Goal: Communication & Community: Answer question/provide support

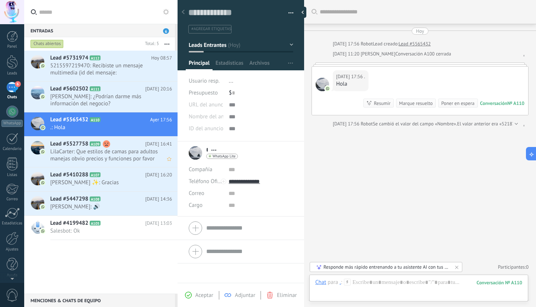
scroll to position [11, 0]
click at [109, 68] on span "5215597219470: Recibiste un mensaje multimedia (id del mensaje: 9260298B43E9A78…" at bounding box center [104, 69] width 108 height 14
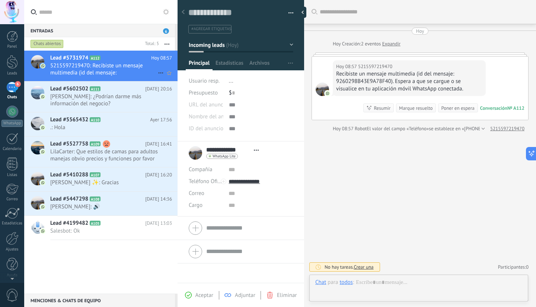
scroll to position [11, 0]
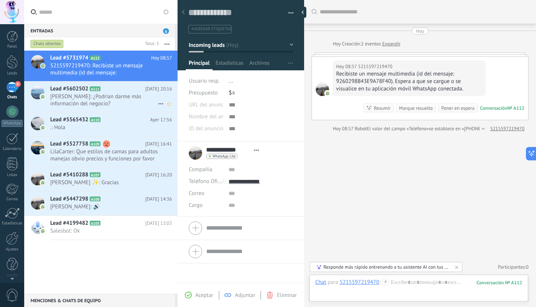
click at [83, 101] on span "[PERSON_NAME]: ¿Podrían darme más información del negocio?" at bounding box center [104, 100] width 108 height 14
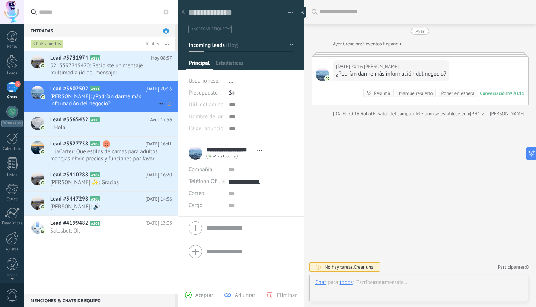
scroll to position [11, 0]
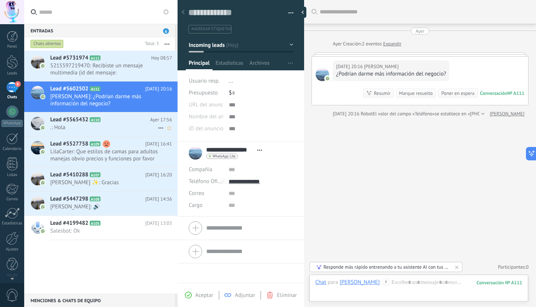
click at [93, 123] on div "Lead #5565432 A110 [DATE] 17:56 .: Hola" at bounding box center [113, 124] width 127 height 23
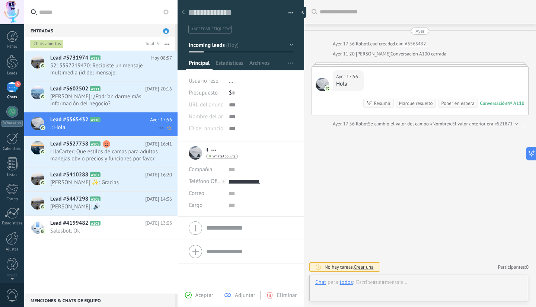
scroll to position [11, 0]
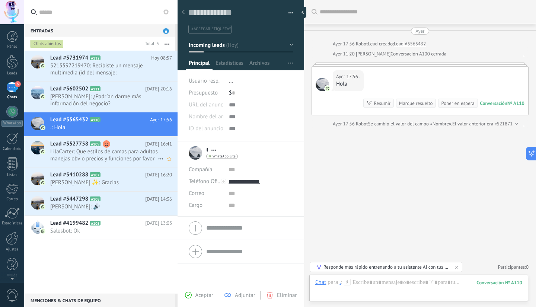
click at [101, 158] on span "LilaCarter: Que estilos de camas para adultos manejas obvio precios y funciones…" at bounding box center [104, 155] width 108 height 14
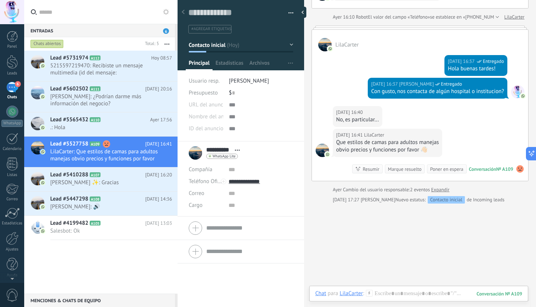
scroll to position [11, 0]
click at [98, 179] on span "[PERSON_NAME] ✨: Gracias" at bounding box center [104, 182] width 108 height 7
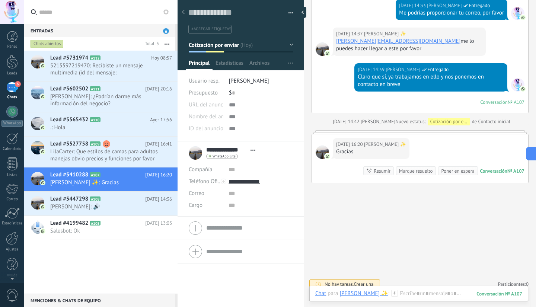
scroll to position [11, 0]
click at [15, 59] on div at bounding box center [12, 62] width 11 height 14
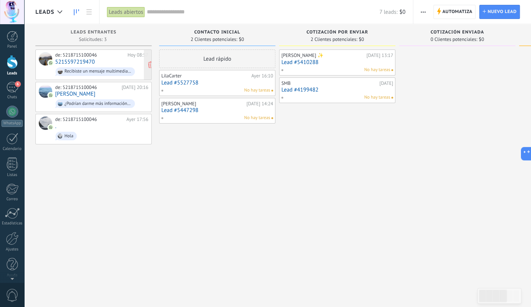
click at [84, 64] on link "5215597219470" at bounding box center [74, 62] width 39 height 6
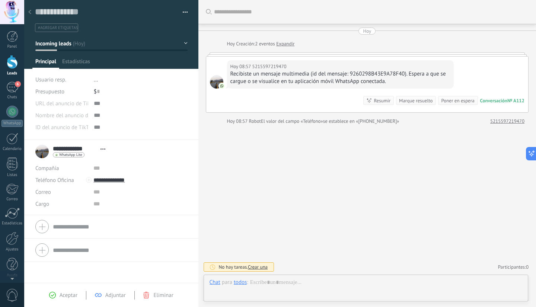
scroll to position [11, 0]
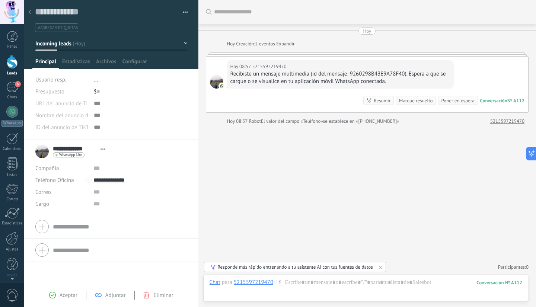
click at [31, 8] on div at bounding box center [30, 12] width 10 height 15
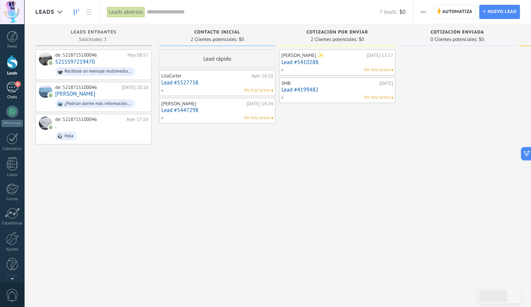
click at [15, 85] on span "6" at bounding box center [18, 84] width 6 height 6
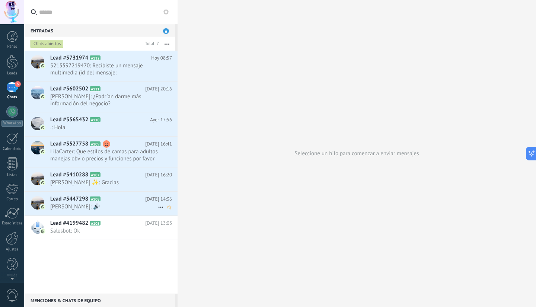
click at [108, 207] on span "[PERSON_NAME]: 🔊" at bounding box center [104, 206] width 108 height 7
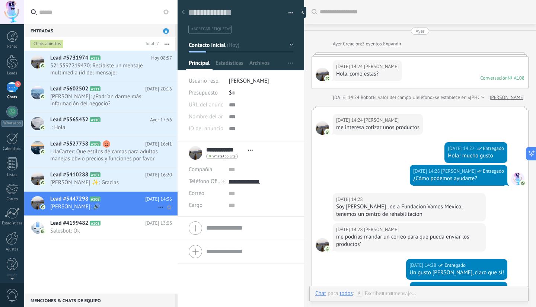
scroll to position [246, 0]
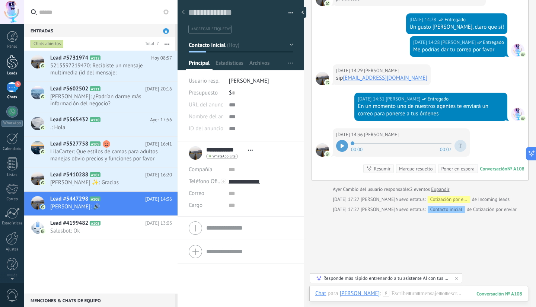
click at [13, 57] on div at bounding box center [12, 62] width 11 height 14
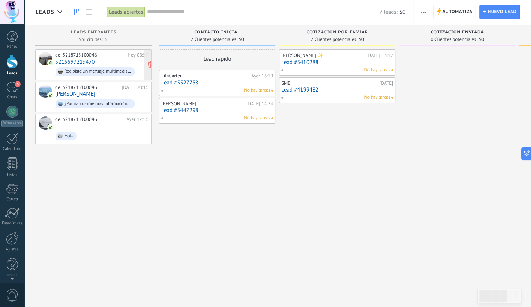
click at [107, 69] on div "Recibiste un mensaje multimedia (id del mensaje: 9260298B43E9A78F40). Espera a …" at bounding box center [97, 71] width 67 height 5
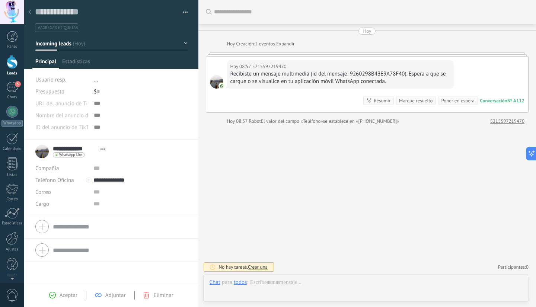
scroll to position [11, 0]
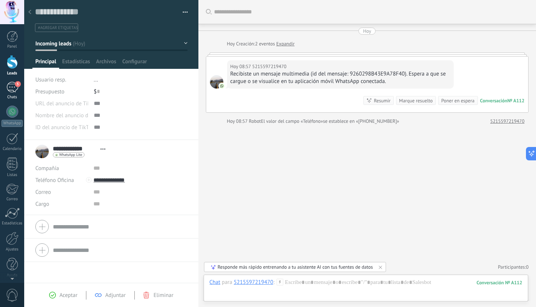
click at [13, 88] on div "5" at bounding box center [12, 87] width 12 height 11
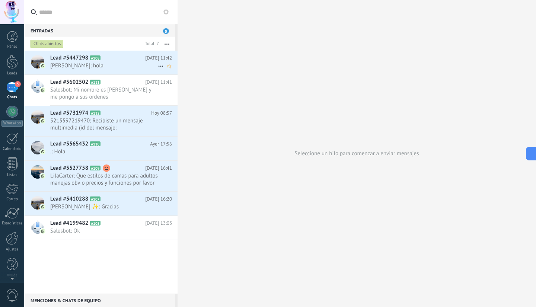
click at [72, 64] on span "[PERSON_NAME]: hola" at bounding box center [104, 65] width 108 height 7
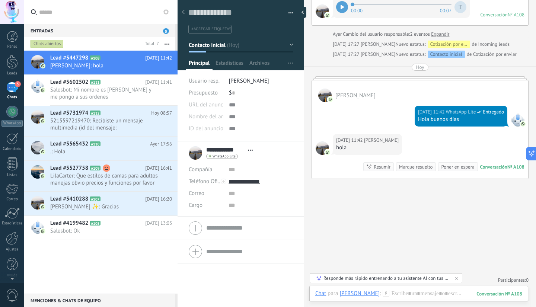
scroll to position [348, 0]
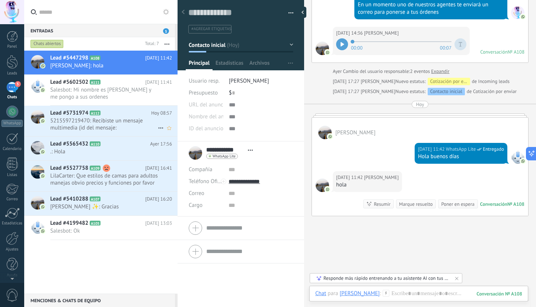
click at [93, 126] on span "5215597219470: Recibiste un mensaje multimedia (id del mensaje: 9260298B43E9A78…" at bounding box center [104, 124] width 108 height 14
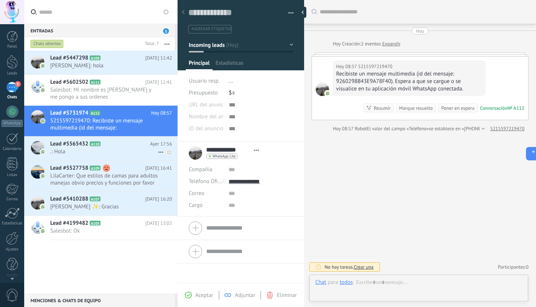
scroll to position [11, 0]
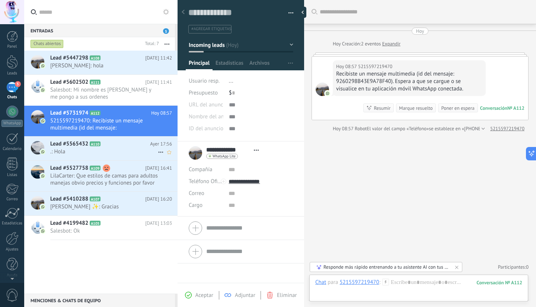
click at [72, 149] on span ".: Hola" at bounding box center [104, 151] width 108 height 7
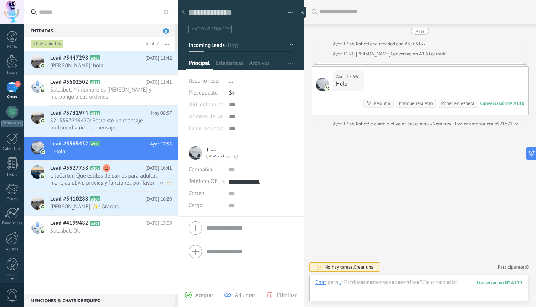
scroll to position [11, 0]
click at [74, 175] on span "LilaCarter: Que estilos de camas para adultos manejas obvio precios y funciones…" at bounding box center [104, 179] width 108 height 14
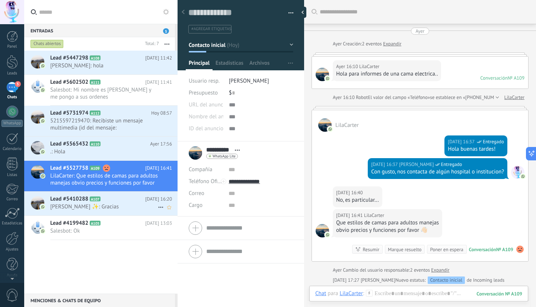
scroll to position [80, 0]
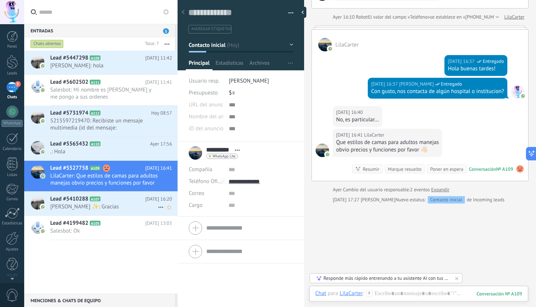
click at [70, 200] on span "Lead #5410288" at bounding box center [69, 199] width 38 height 7
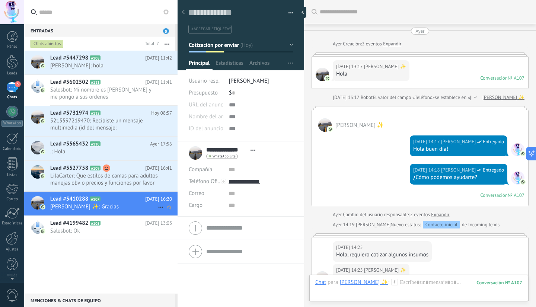
scroll to position [492, 0]
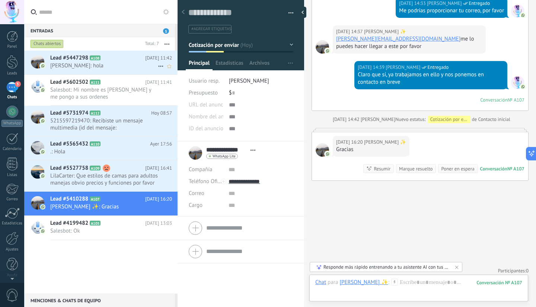
click at [81, 66] on span "[PERSON_NAME]: hola" at bounding box center [104, 65] width 108 height 7
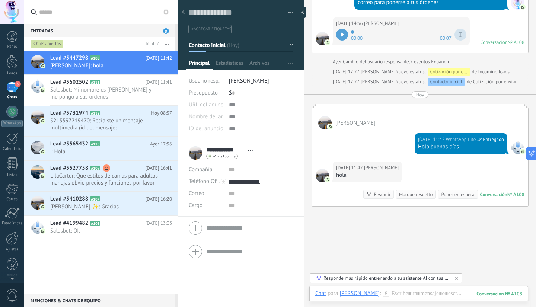
scroll to position [348, 0]
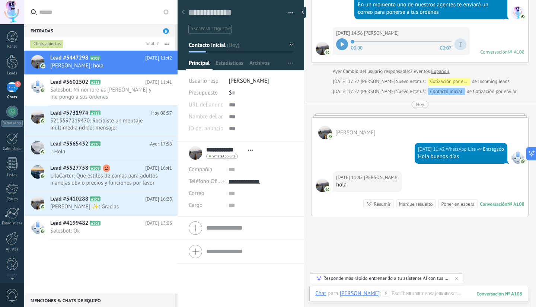
click at [340, 45] on div at bounding box center [342, 44] width 12 height 12
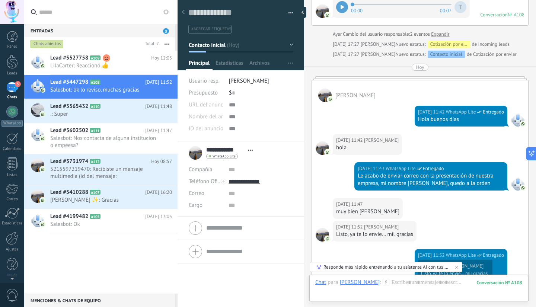
scroll to position [520, 0]
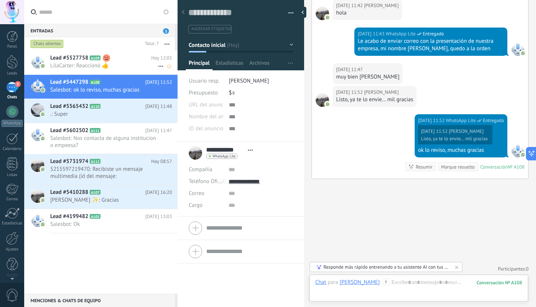
click at [126, 68] on span "LilaCarter: Reaccionó 👍" at bounding box center [104, 65] width 108 height 7
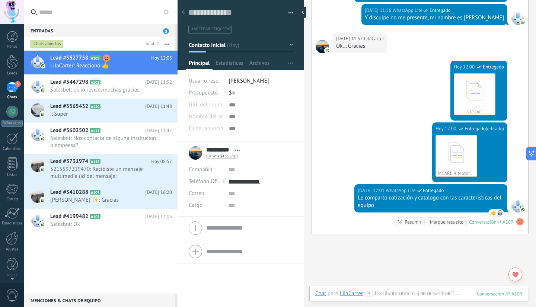
scroll to position [530, 0]
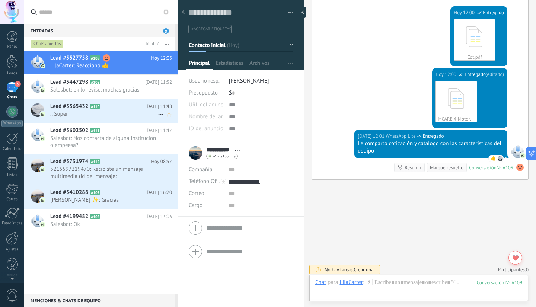
click at [107, 113] on span ".: Super" at bounding box center [104, 114] width 108 height 7
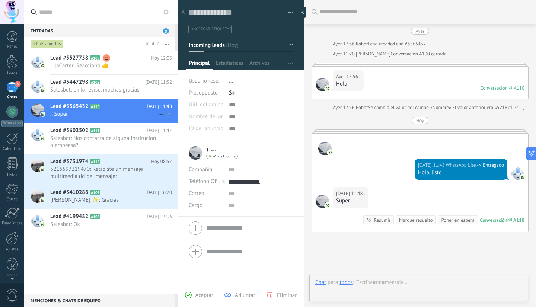
scroll to position [54, 0]
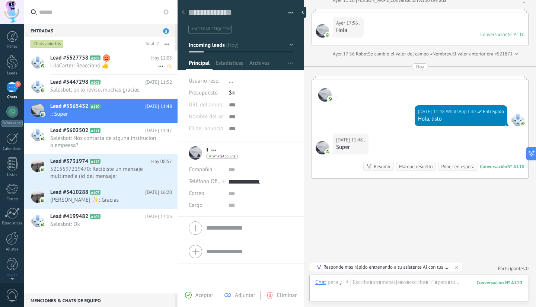
click at [123, 64] on span "LilaCarter: Reaccionó 👍" at bounding box center [104, 65] width 108 height 7
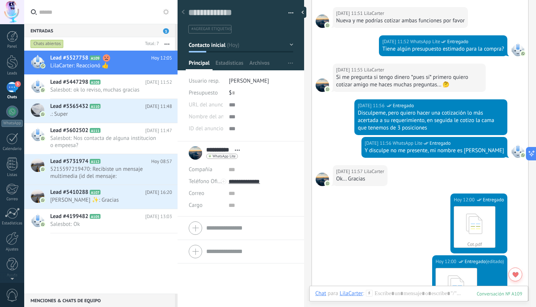
scroll to position [454, 0]
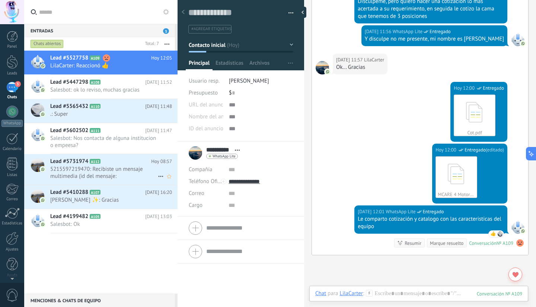
click at [117, 166] on span "5215597219470: Recibiste un mensaje multimedia (id del mensaje: 9260298B43E9A78…" at bounding box center [104, 173] width 108 height 14
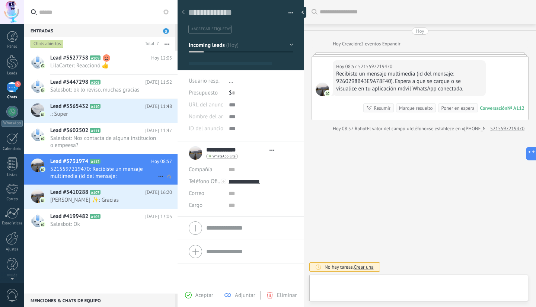
scroll to position [11, 0]
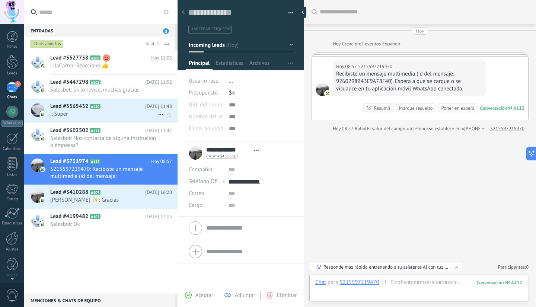
click at [117, 113] on span ".: Super" at bounding box center [104, 114] width 108 height 7
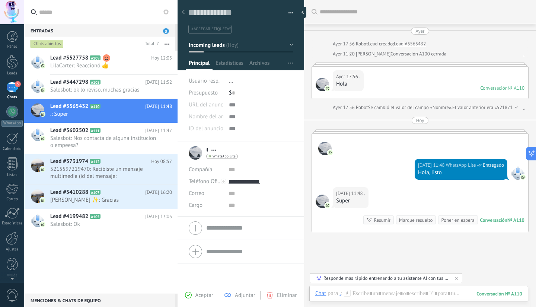
scroll to position [54, 0]
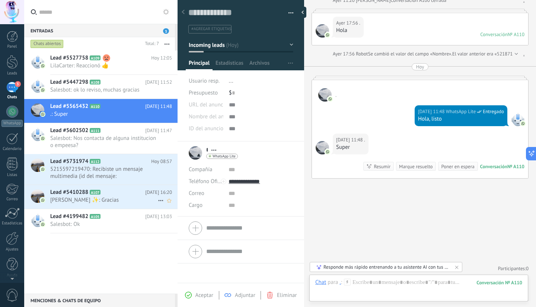
click at [123, 196] on div "Lead #5410288 A107 [DATE] 16:20 [PERSON_NAME] ✨: Gracias" at bounding box center [113, 196] width 127 height 23
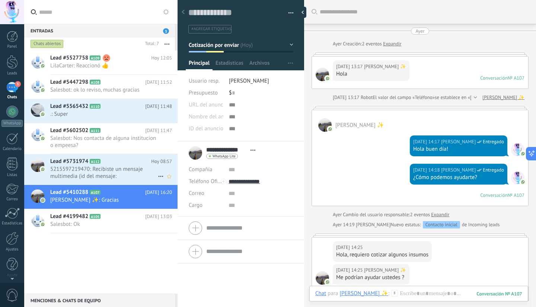
scroll to position [490, 0]
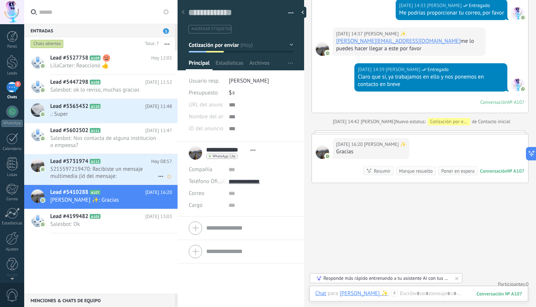
click at [124, 182] on div "Lead #5731974 A112 [DATE] 08:57 5215597219470: Recibiste un mensaje multimedia …" at bounding box center [113, 169] width 127 height 31
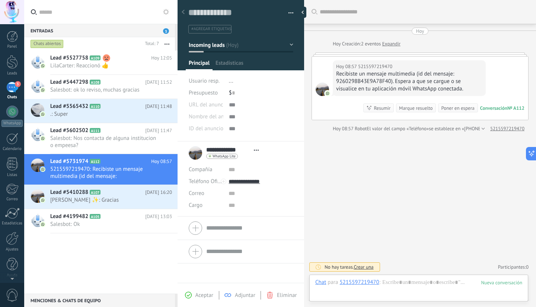
scroll to position [11, 0]
click at [89, 203] on span "[PERSON_NAME] ✨: Gracias" at bounding box center [104, 200] width 108 height 7
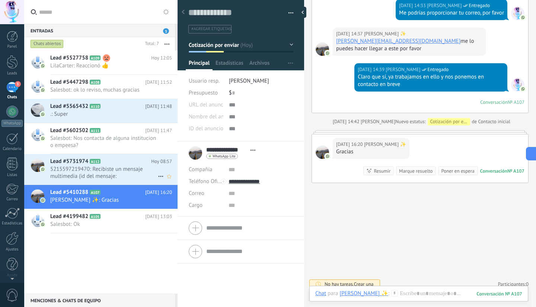
scroll to position [11, 0]
click at [127, 178] on span "5215597219470: Recibiste un mensaje multimedia (id del mensaje: 9260298B43E9A78…" at bounding box center [104, 173] width 108 height 14
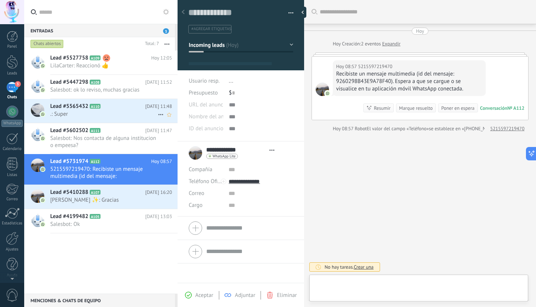
click at [119, 150] on div "Lead #5602502 A111 [DATE] 11:47 Salesbot: Nos contacta de alguna institucion o …" at bounding box center [113, 138] width 127 height 31
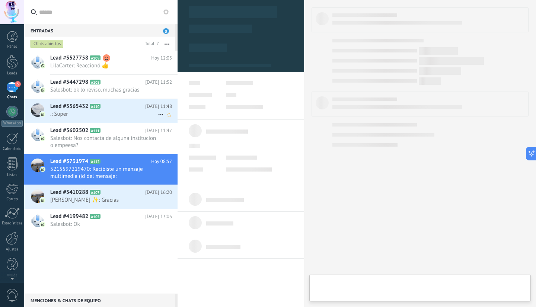
scroll to position [11, 0]
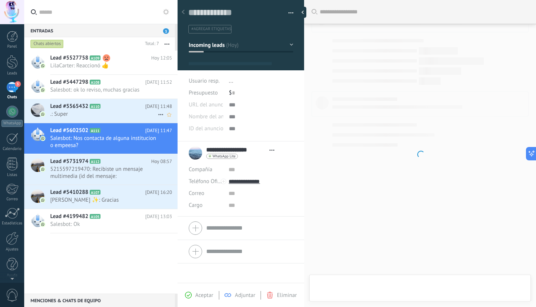
click at [120, 113] on span ".: Super" at bounding box center [104, 114] width 108 height 7
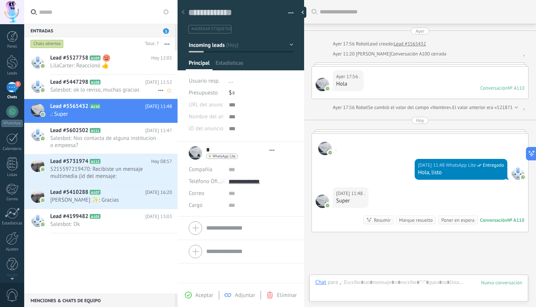
scroll to position [11, 0]
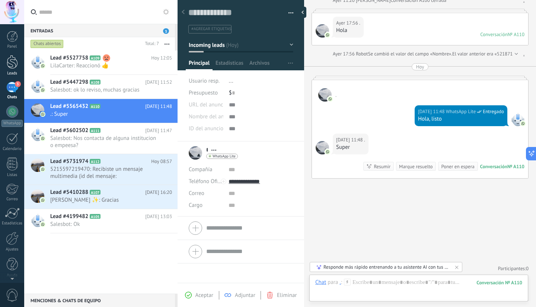
click at [13, 58] on div at bounding box center [12, 62] width 11 height 14
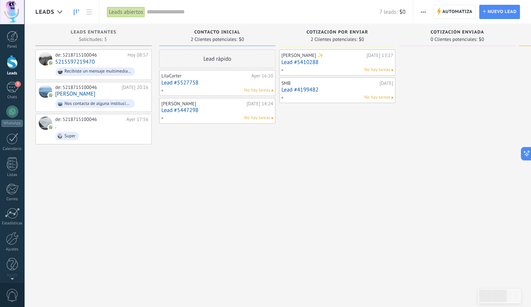
click at [107, 94] on div "de: 5218715100046 [DATE] 20:16 [PERSON_NAME] Nos contacta de alguna institucion…" at bounding box center [101, 97] width 93 height 25
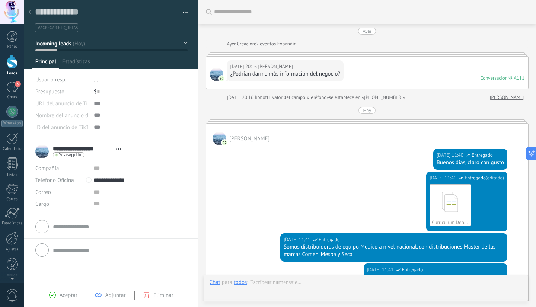
type textarea "**********"
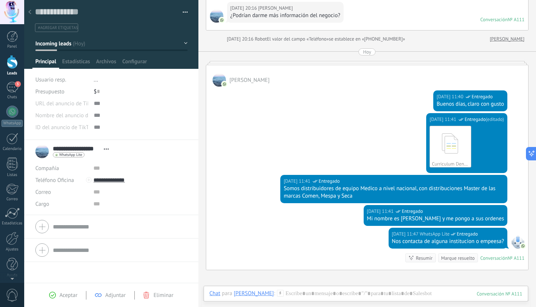
scroll to position [75, 0]
